Goal: Find specific page/section: Find specific page/section

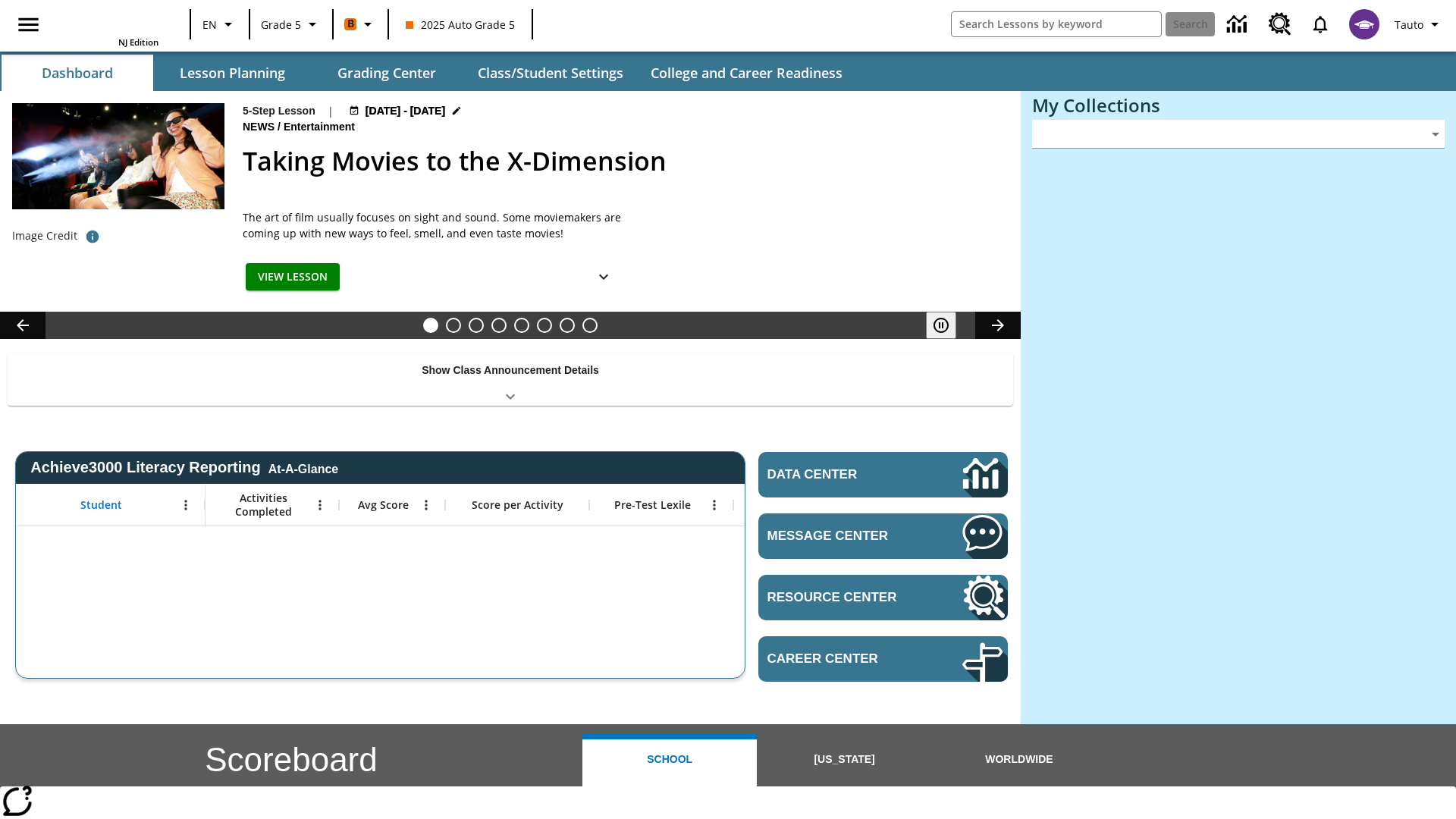
type input "-1"
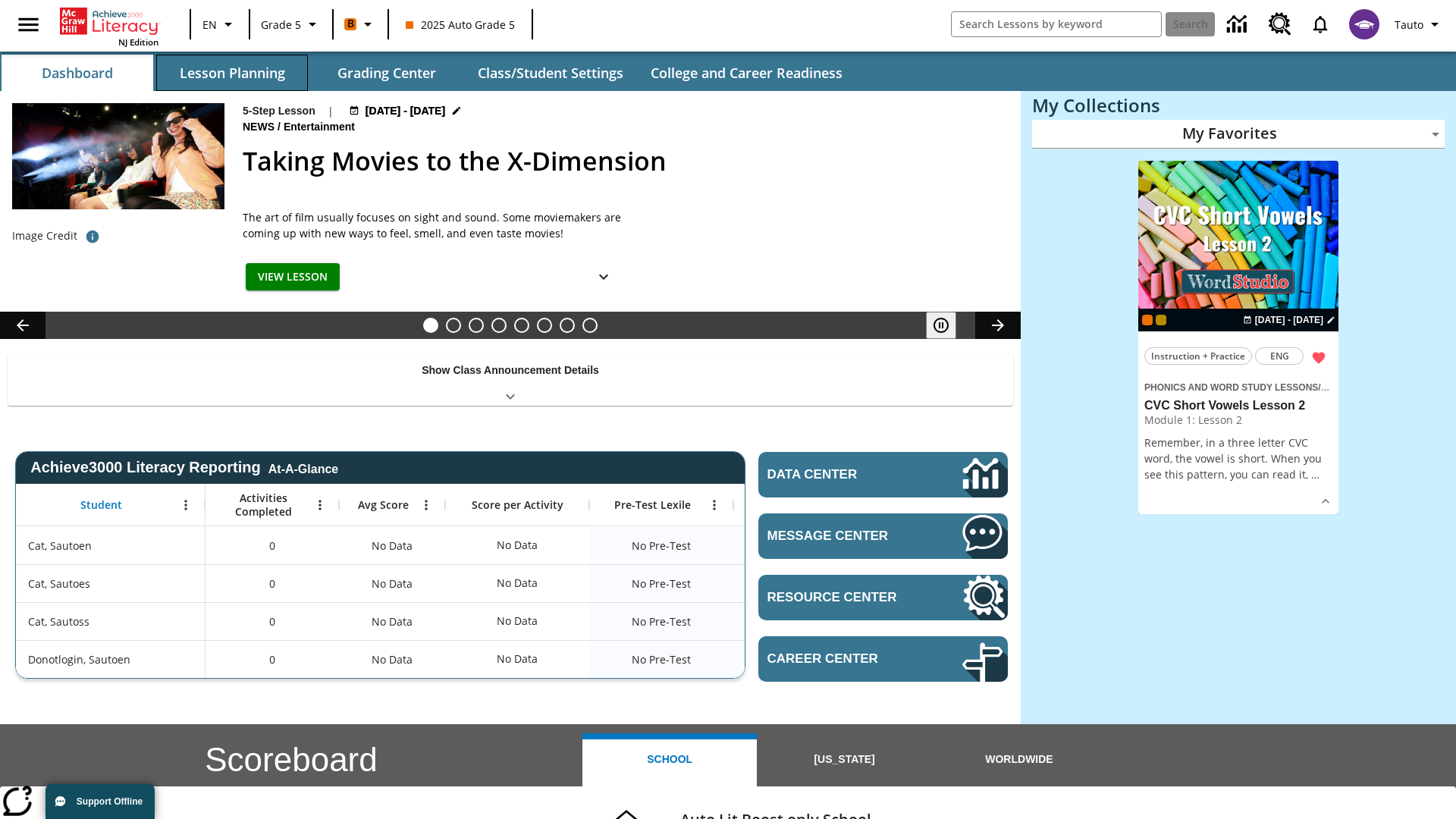
click at [232, 73] on button "Lesson Planning" at bounding box center [232, 73] width 152 height 36
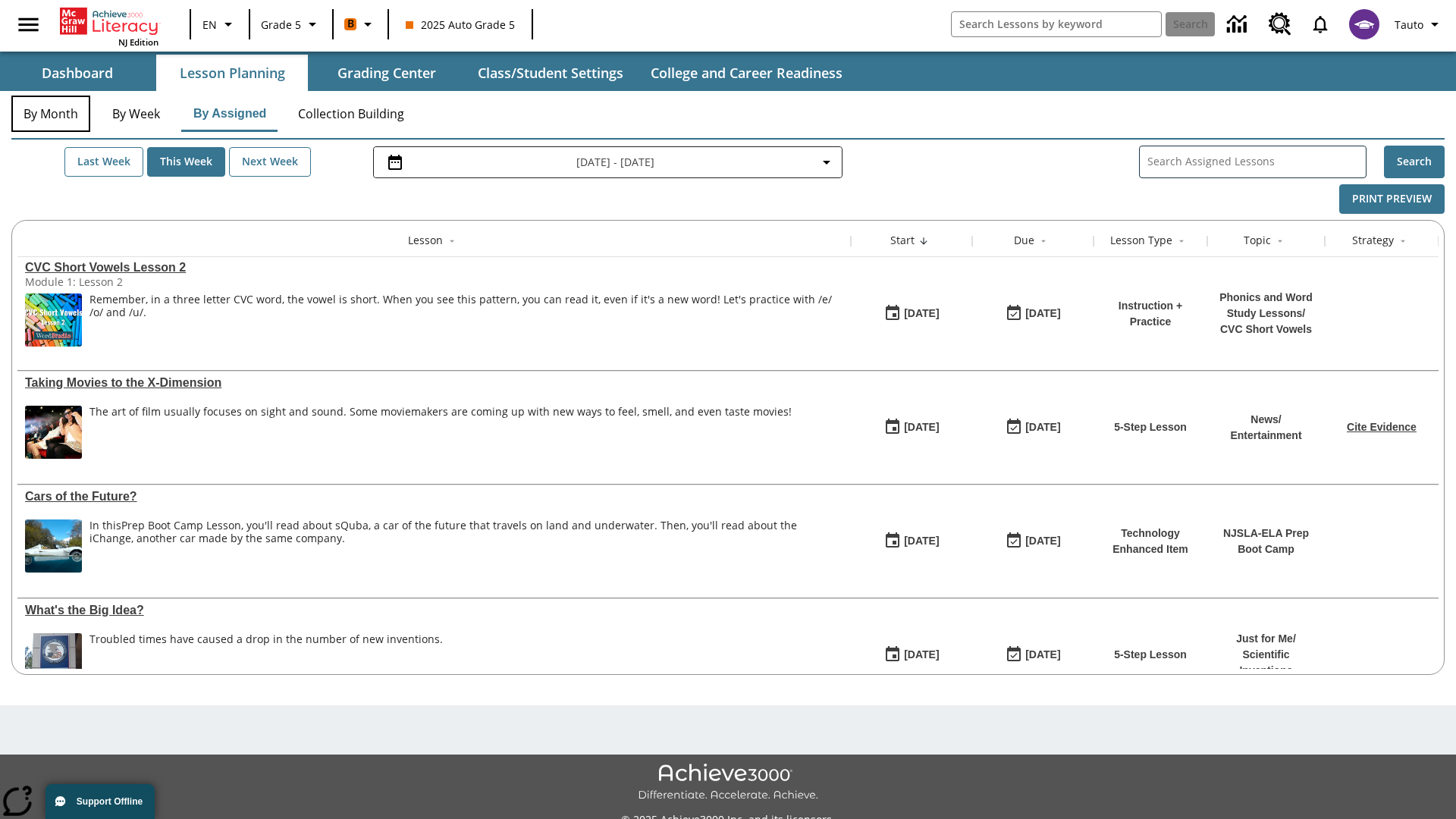
click at [51, 114] on button "By Month" at bounding box center [51, 114] width 78 height 36
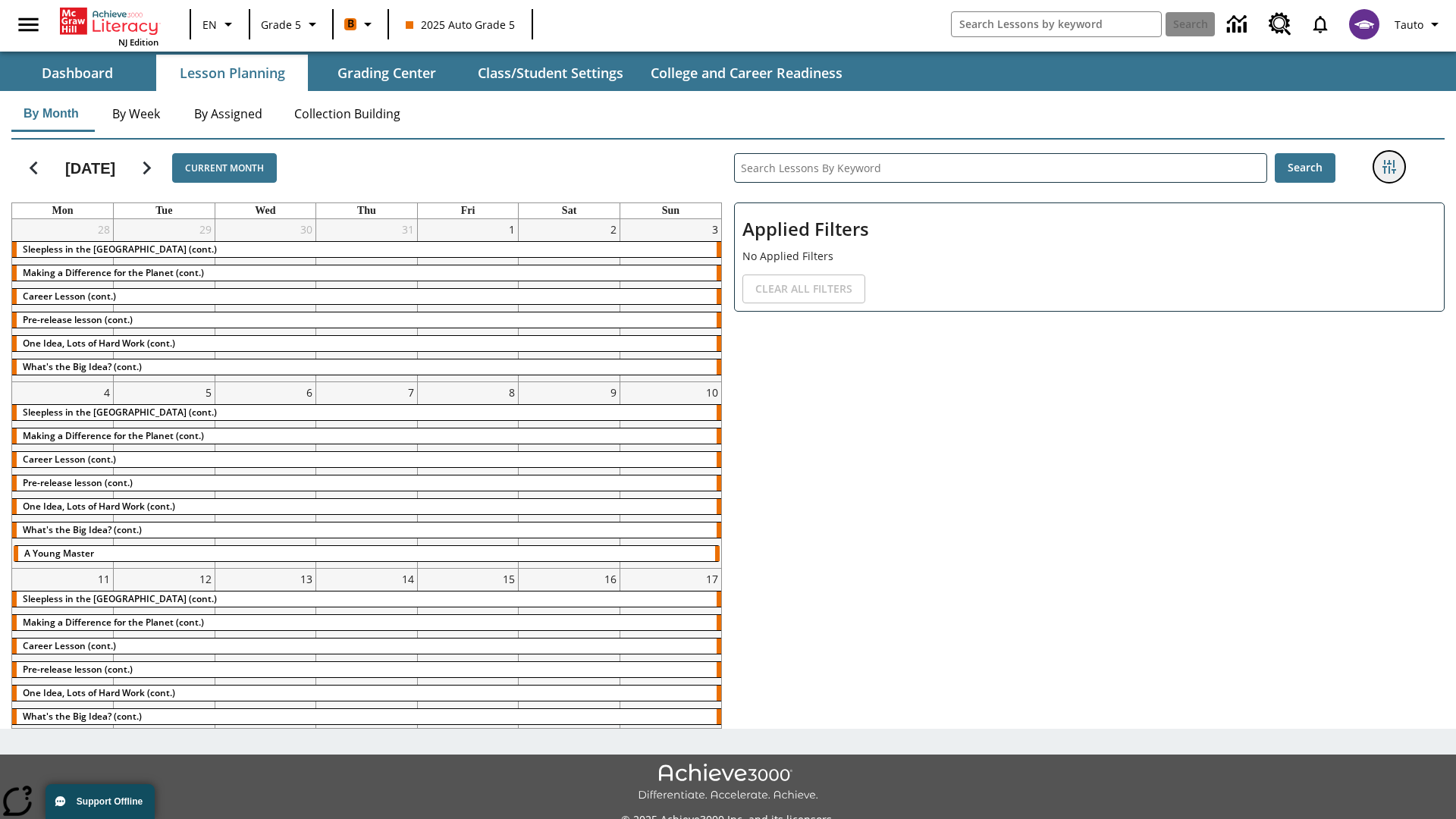
click at [1388, 166] on icon "Filters Side menu" at bounding box center [1389, 166] width 13 height 13
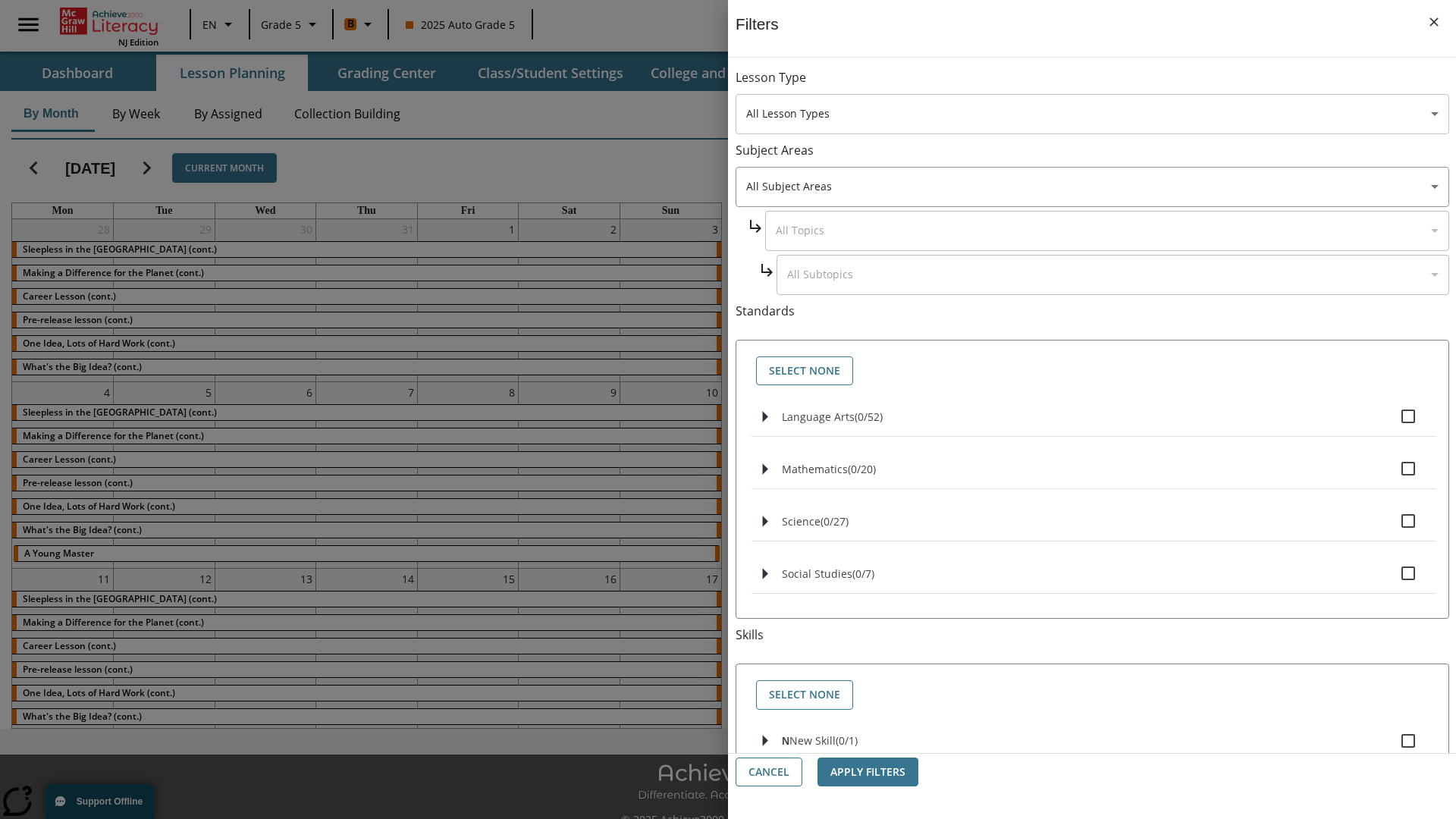
click at [1092, 114] on body "Skip to main content NJ Edition EN Grade 5 B 2025 Auto Grade 5 Search 0 Tauto D…" at bounding box center [728, 426] width 1456 height 852
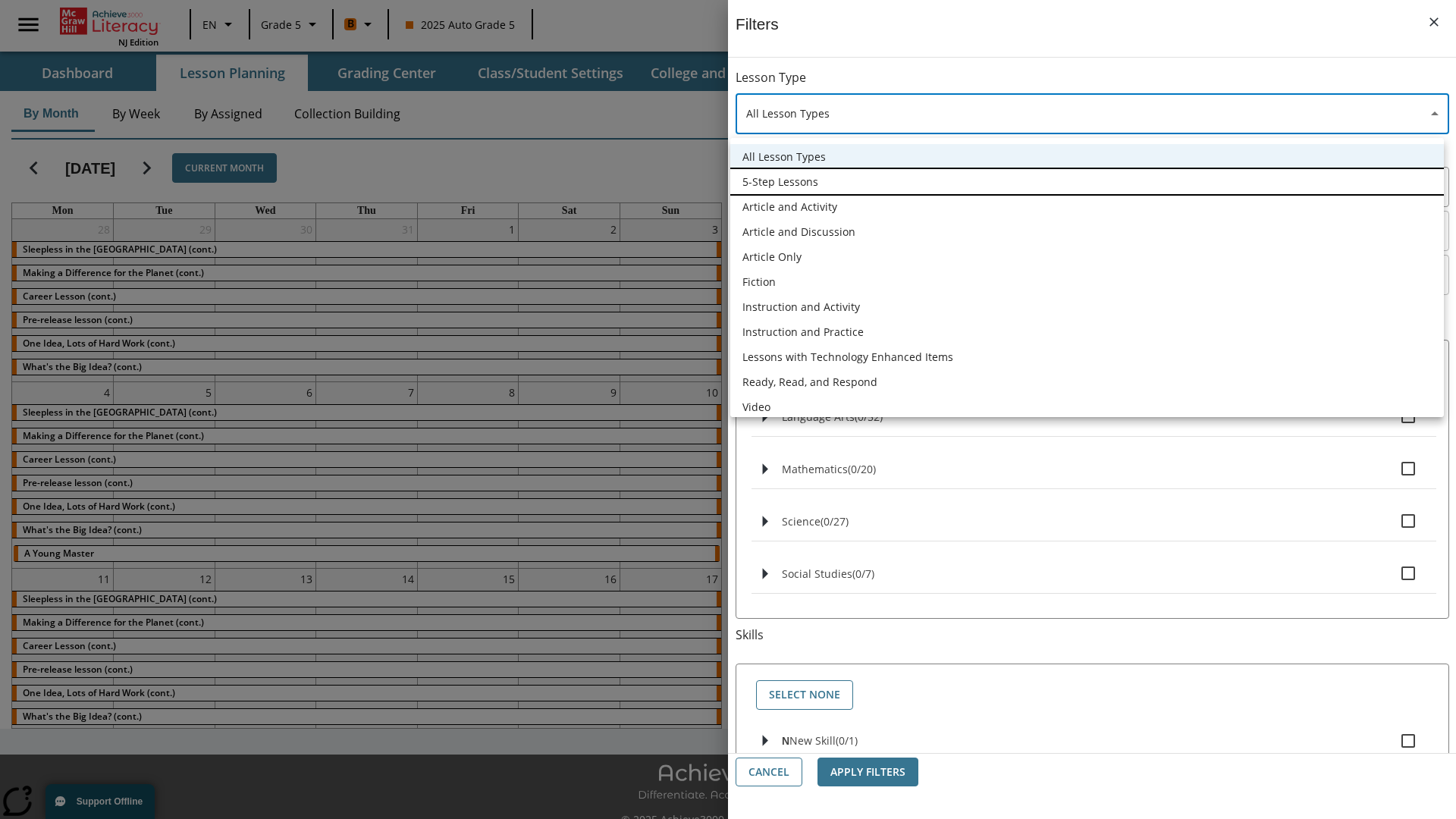
click at [1087, 181] on li "5-Step Lessons" at bounding box center [1087, 182] width 714 height 25
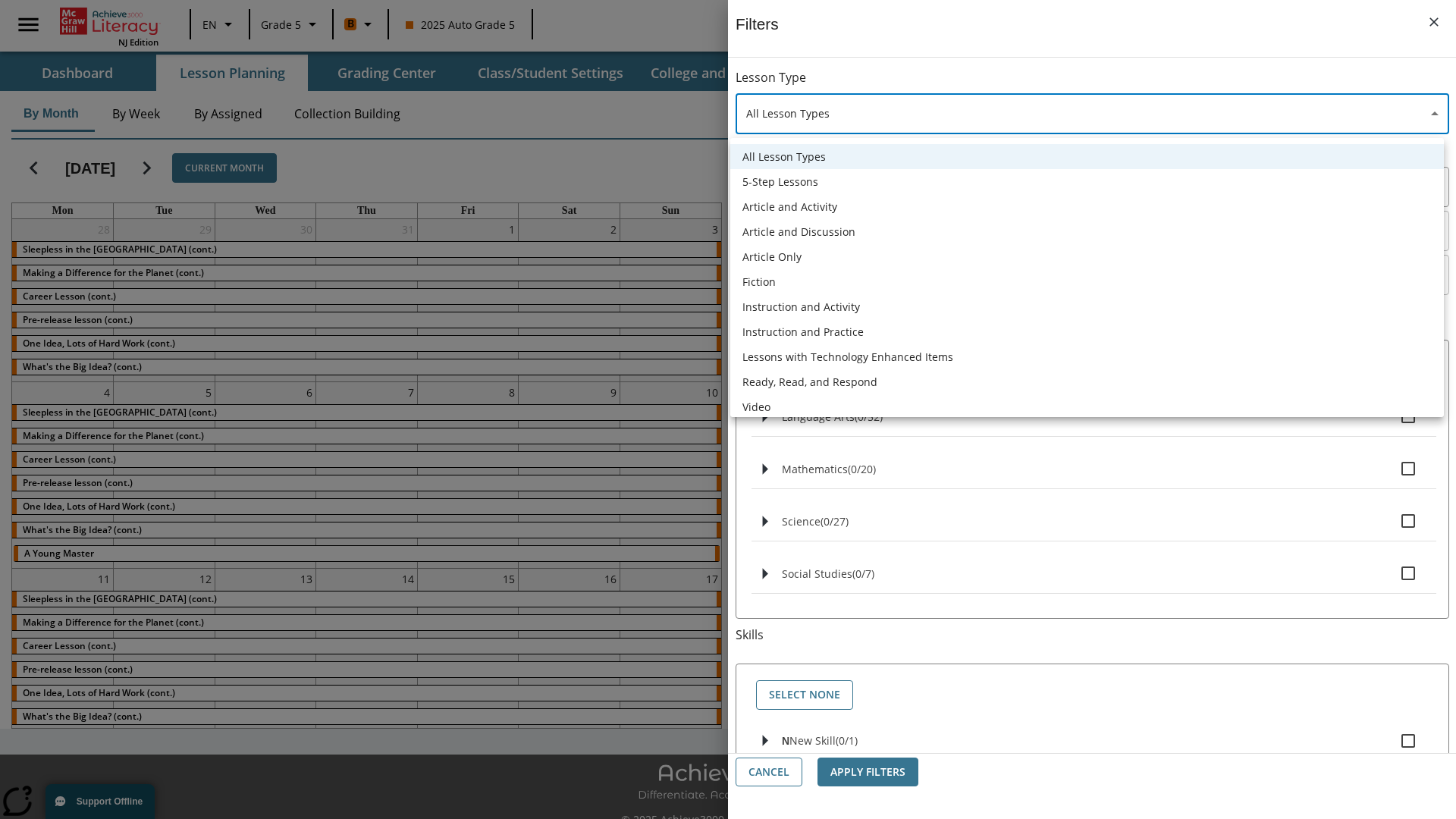
type input "1"
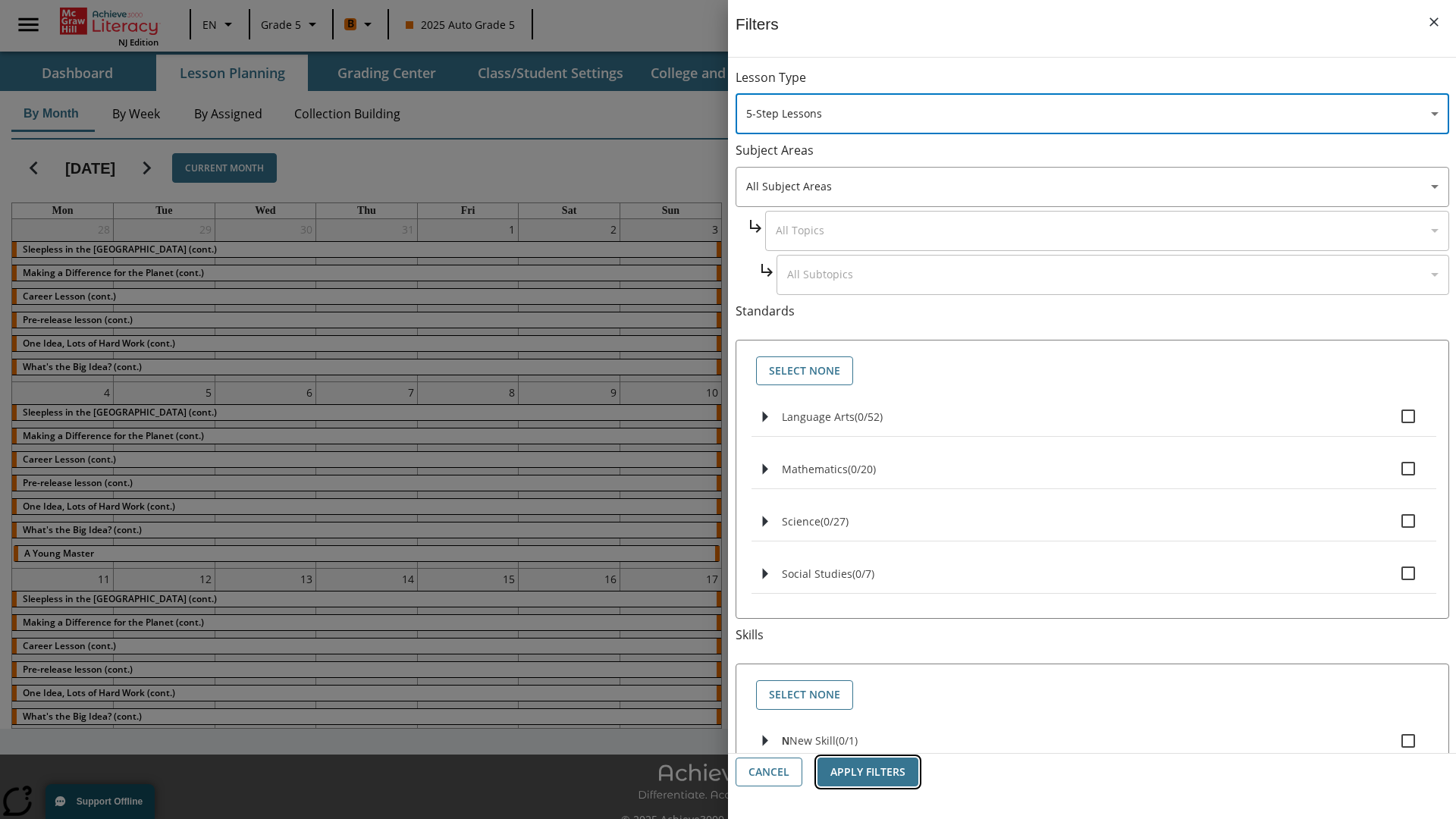
click at [868, 772] on button "Apply Filters" at bounding box center [867, 772] width 100 height 30
click at [865, 275] on button "Clear All Filters" at bounding box center [804, 289] width 122 height 30
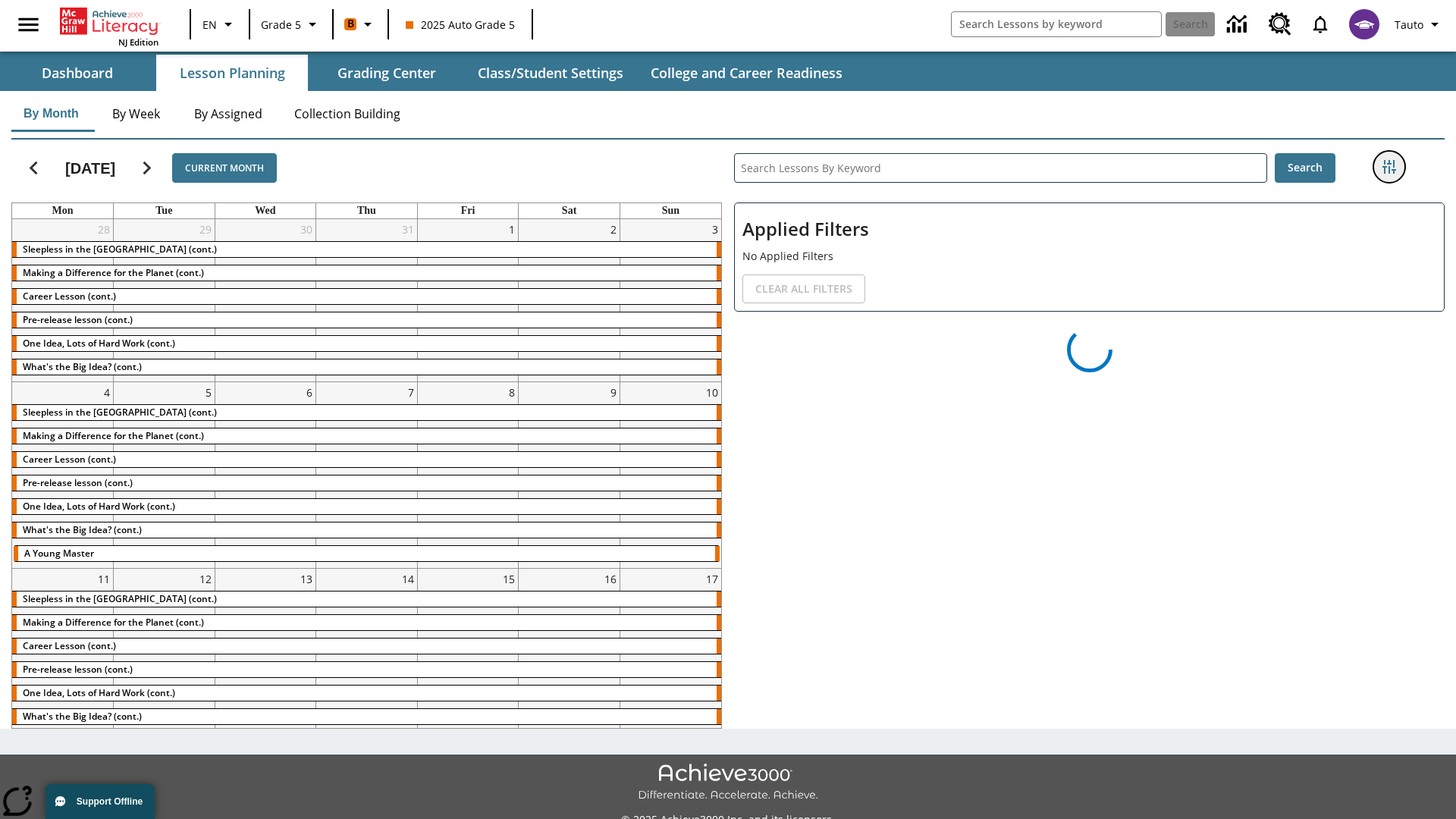
click at [1388, 166] on icon "Filters Side menu" at bounding box center [1389, 166] width 13 height 13
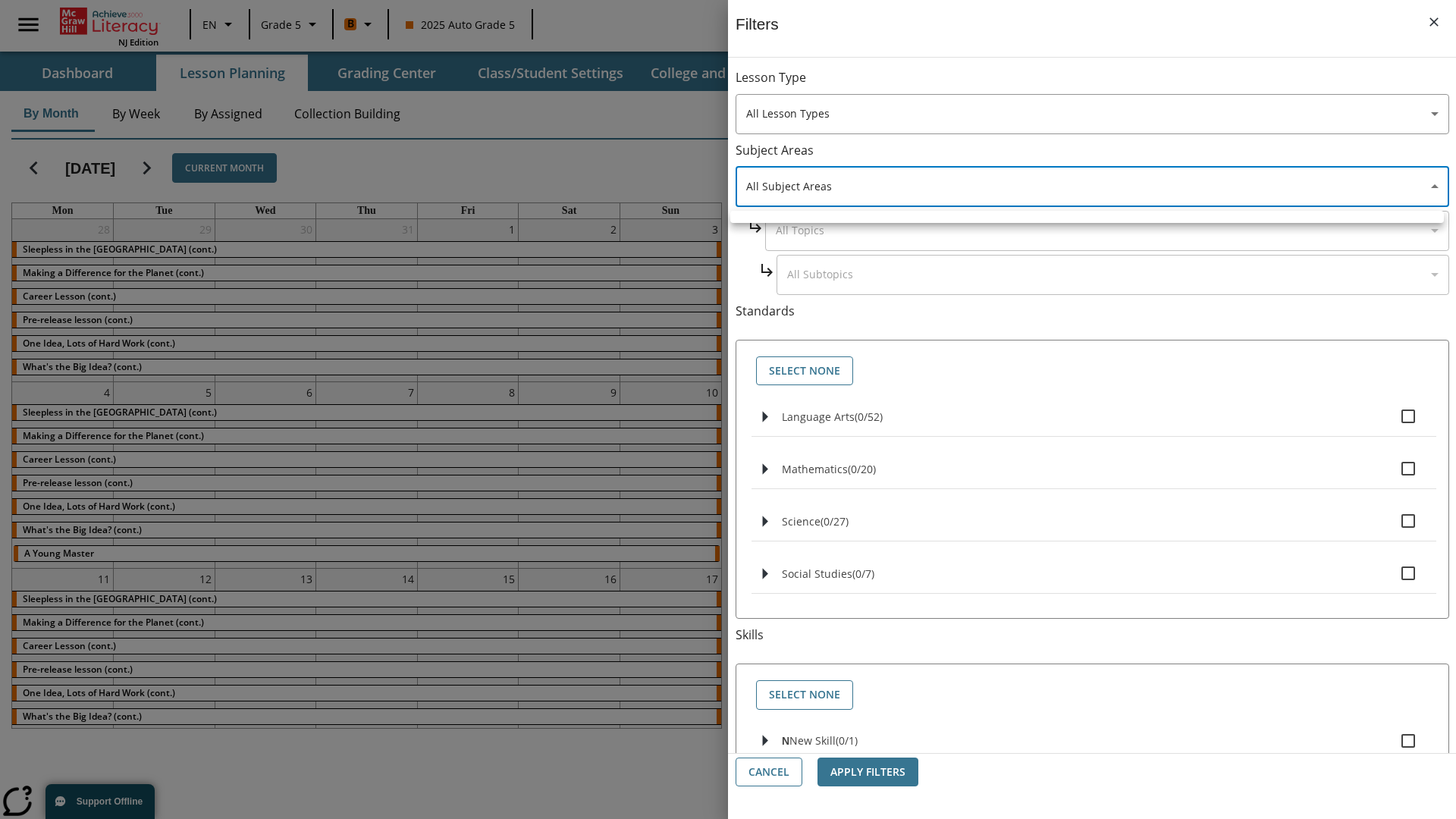
type input "2"
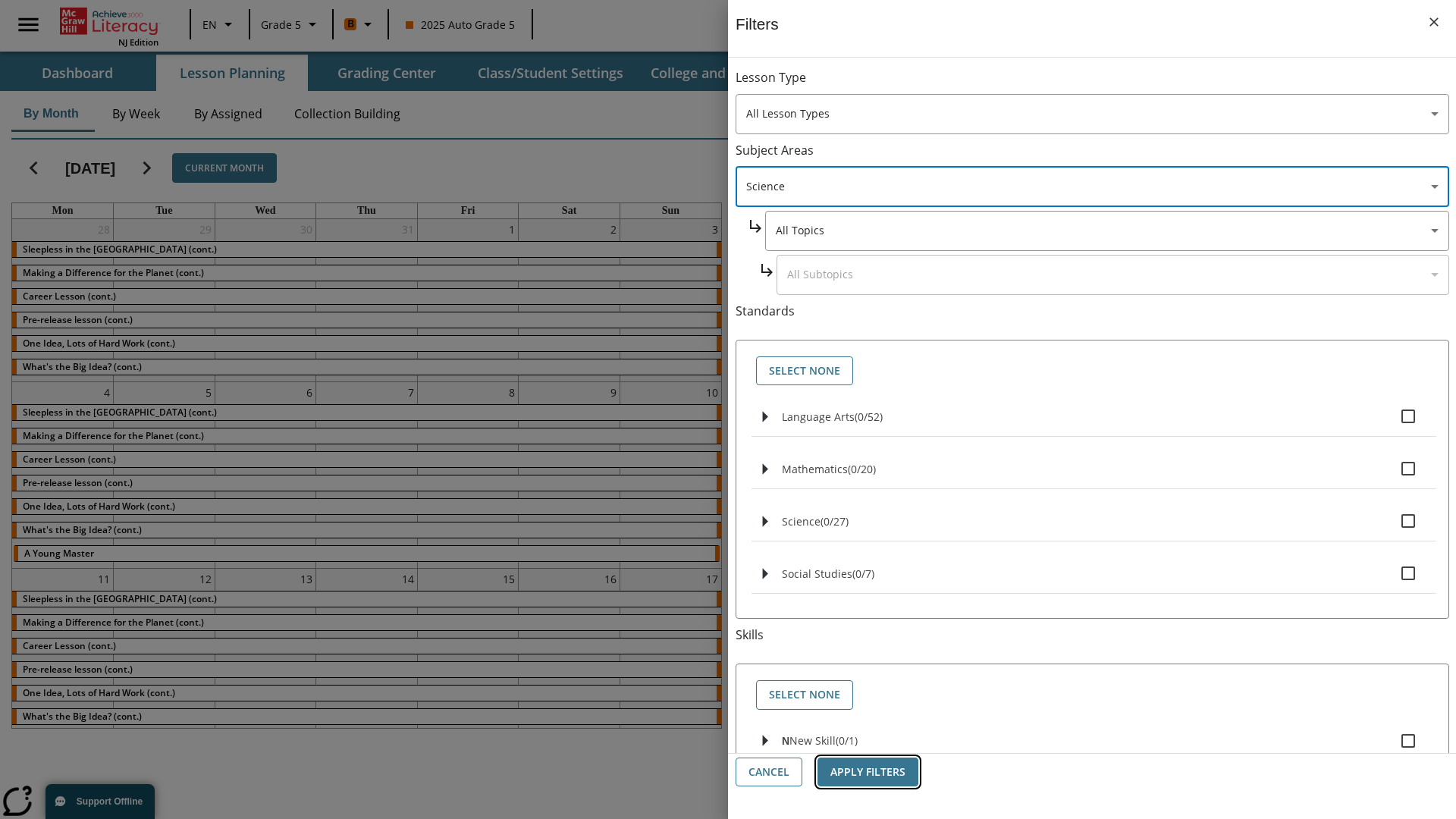
click at [868, 772] on button "Apply Filters" at bounding box center [867, 772] width 100 height 30
